Goal: Ask a question

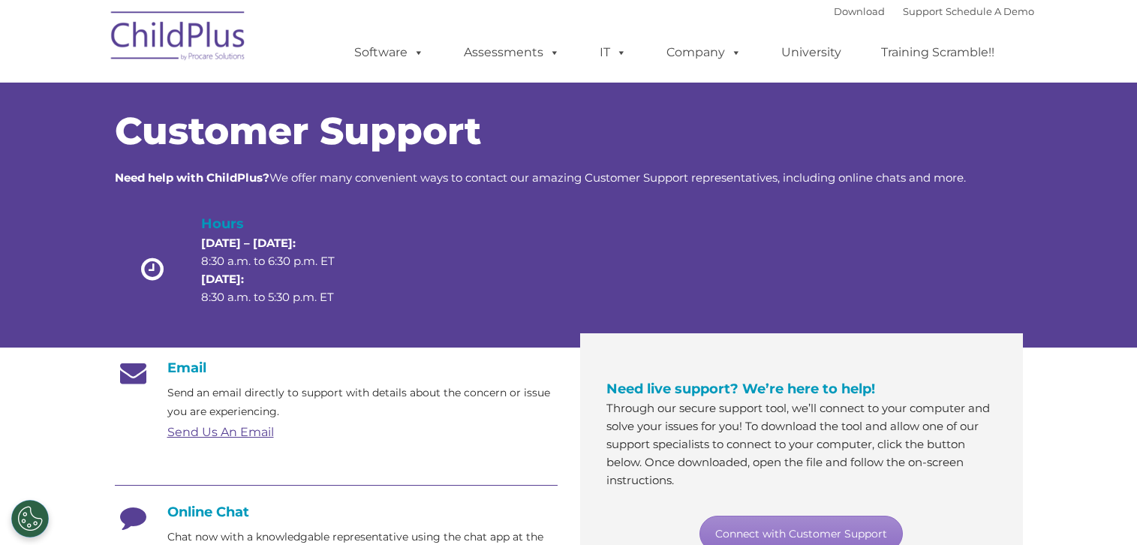
click at [616, 221] on div at bounding box center [644, 272] width 182 height 119
click at [667, 176] on span "Need help with ChildPlus? We offer many convenient ways to contact our amazing …" at bounding box center [540, 177] width 851 height 14
click at [710, 176] on span "Need help with ChildPlus? We offer many convenient ways to contact our amazing …" at bounding box center [540, 177] width 851 height 14
click at [731, 190] on div "Customer Support Need help with ChildPlus? We offer many convenient ways to con…" at bounding box center [569, 223] width 908 height 220
click at [734, 179] on span "Need help with ChildPlus? We offer many convenient ways to contact our amazing …" at bounding box center [540, 177] width 851 height 14
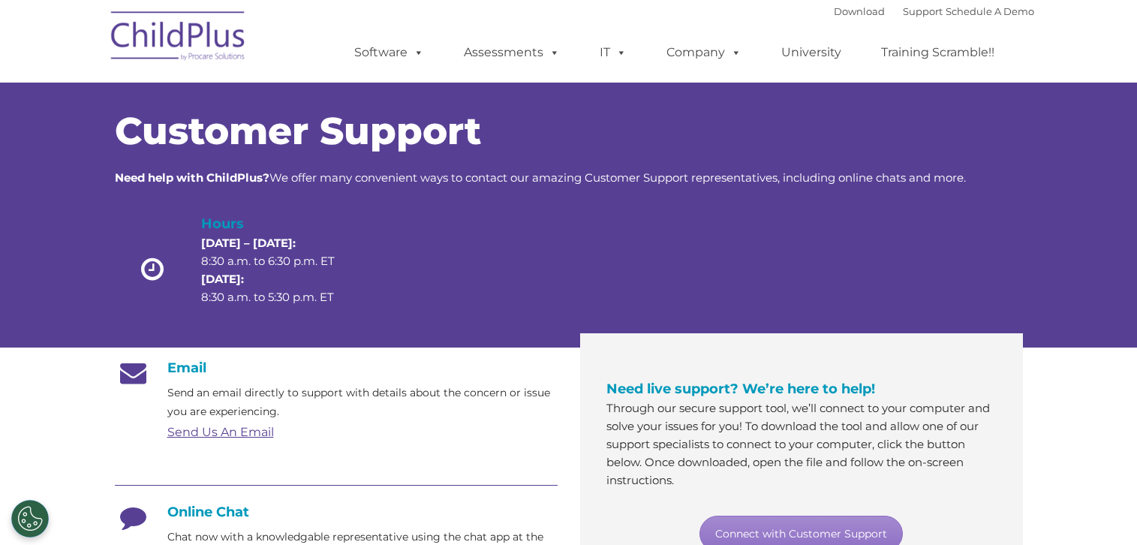
click at [751, 203] on div "Customer Support Need help with ChildPlus? We offer many convenient ways to con…" at bounding box center [569, 223] width 908 height 220
click at [822, 245] on div at bounding box center [826, 272] width 182 height 119
click at [835, 173] on span "Need help with ChildPlus? We offer many convenient ways to contact our amazing …" at bounding box center [540, 177] width 851 height 14
click at [868, 194] on div "Customer Support Need help with ChildPlus? We offer many convenient ways to con…" at bounding box center [569, 223] width 908 height 220
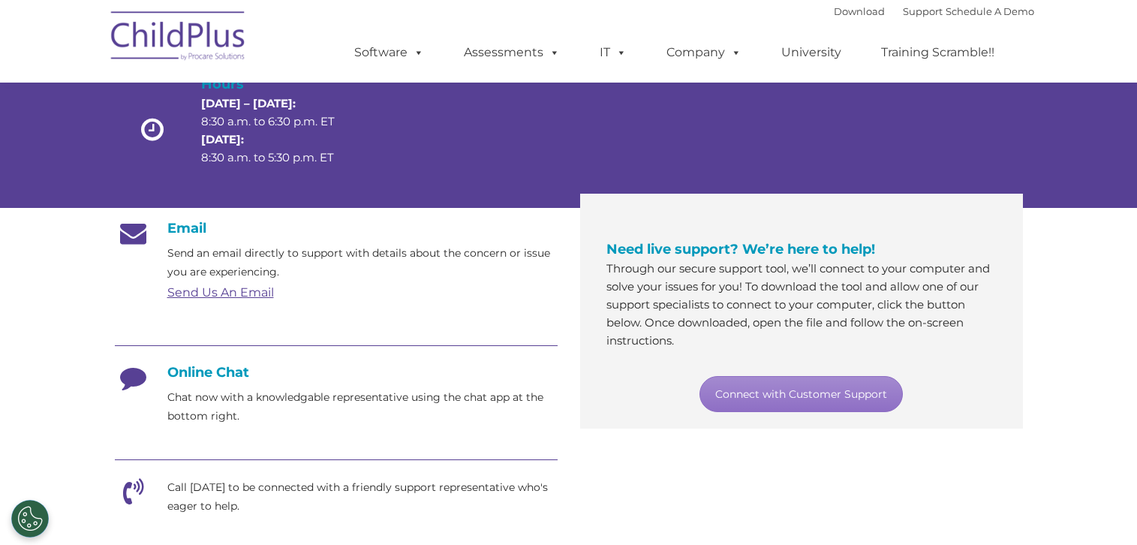
scroll to position [133, 0]
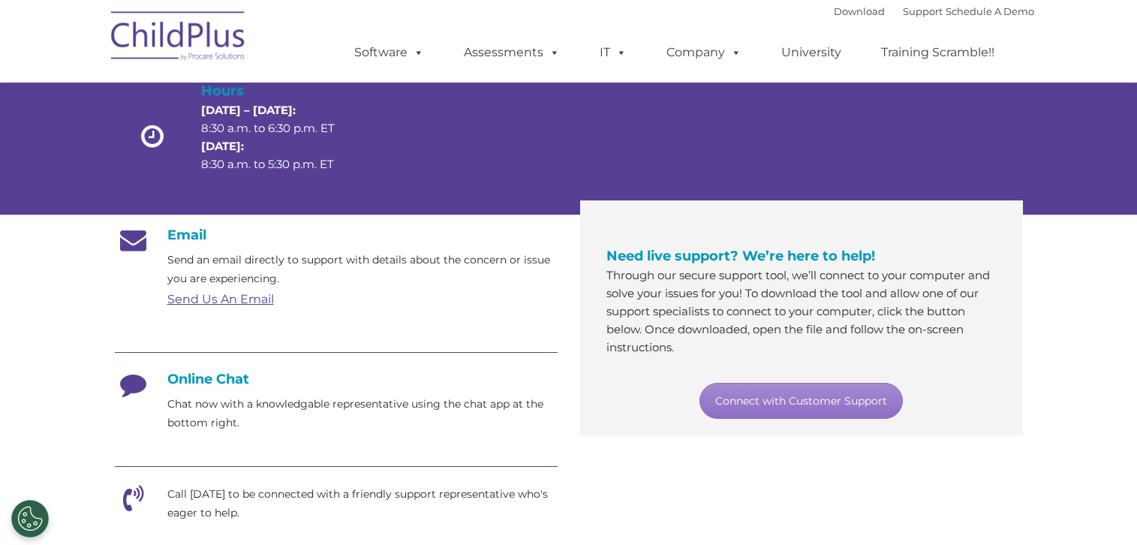
click at [921, 260] on h4 "Need live support? We’re here to help!" at bounding box center [802, 256] width 390 height 21
